Goal: Task Accomplishment & Management: Manage account settings

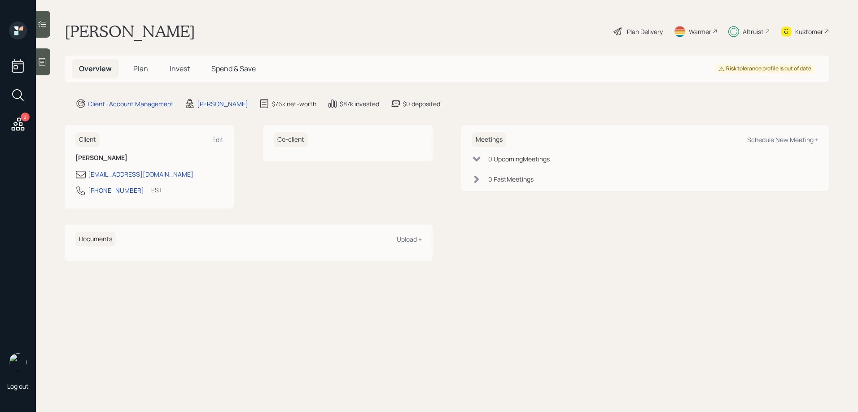
click at [189, 67] on span "Invest" at bounding box center [180, 69] width 20 height 10
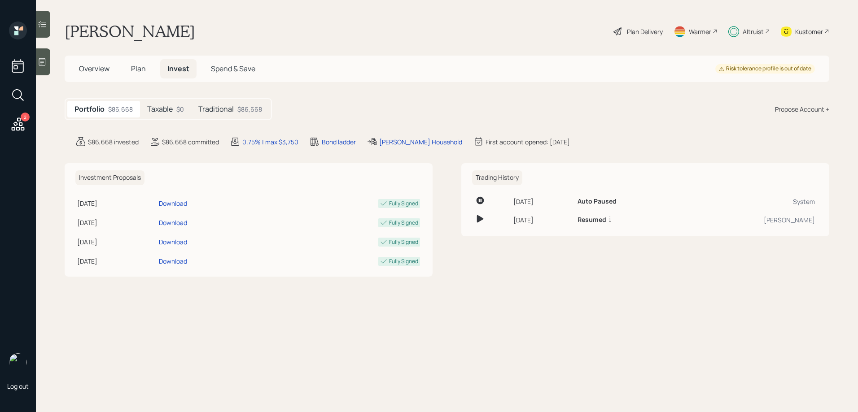
click at [216, 107] on h5 "Traditional" at bounding box center [215, 109] width 35 height 9
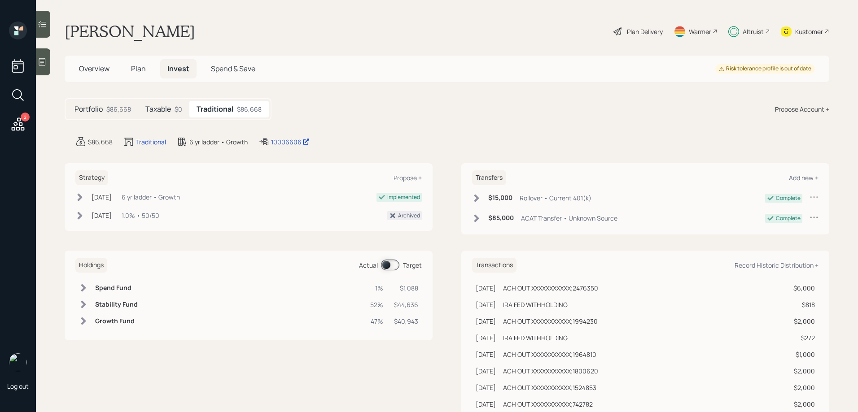
click at [44, 25] on icon at bounding box center [42, 24] width 9 height 9
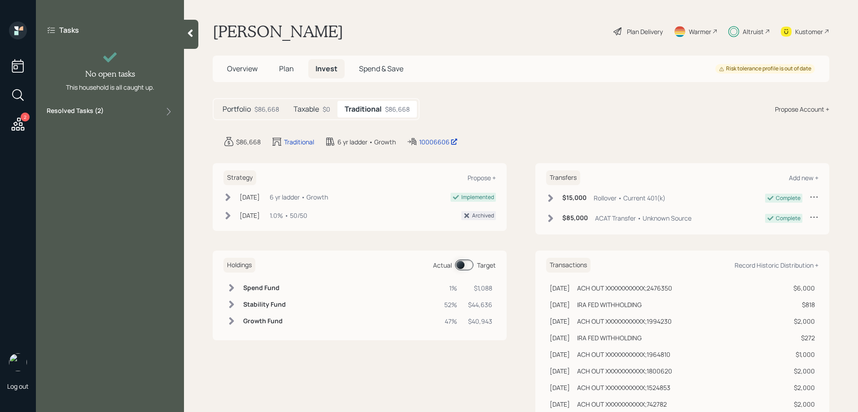
click at [89, 113] on label "Resolved Tasks ( 2 )" at bounding box center [75, 111] width 57 height 11
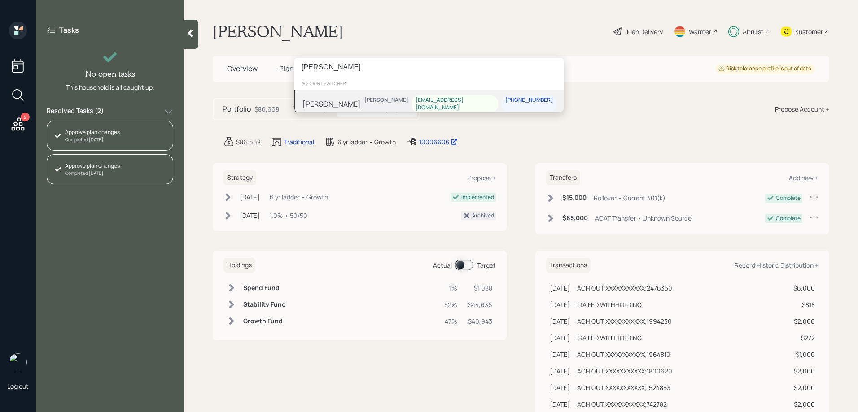
type input "[PERSON_NAME]"
